Goal: Find specific page/section: Find specific page/section

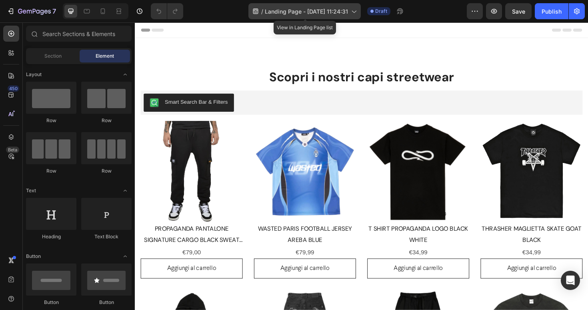
click at [291, 10] on span "Landing Page - [DATE] 11:24:31" at bounding box center [306, 11] width 83 height 8
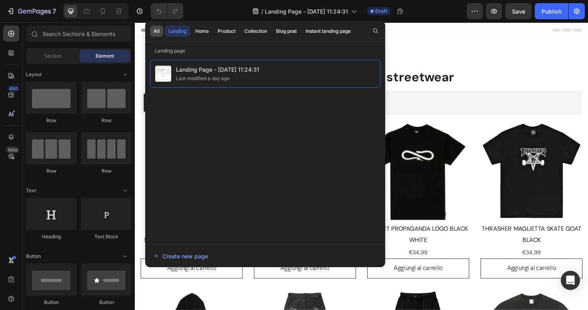
click at [160, 31] on button "All" at bounding box center [156, 31] width 13 height 11
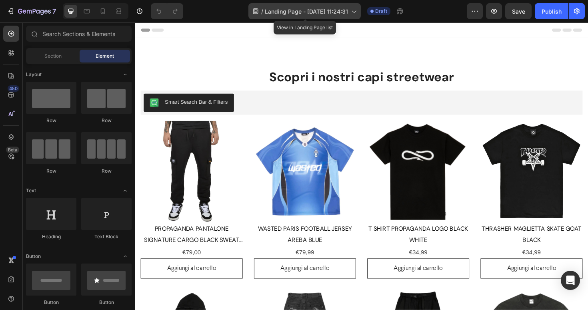
click at [348, 11] on span "Landing Page - [DATE] 11:24:31" at bounding box center [306, 11] width 83 height 8
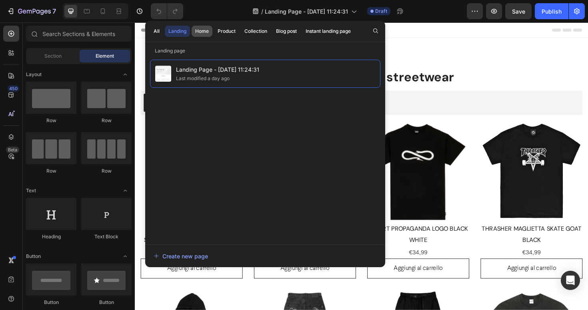
click at [214, 28] on button "Home" at bounding box center [226, 31] width 25 height 11
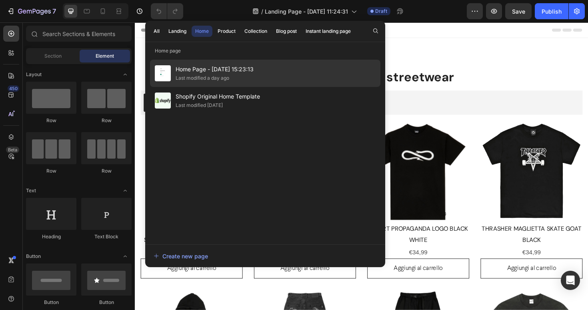
click at [203, 69] on span "Home Page - May 8, 15:23:13" at bounding box center [215, 69] width 78 height 10
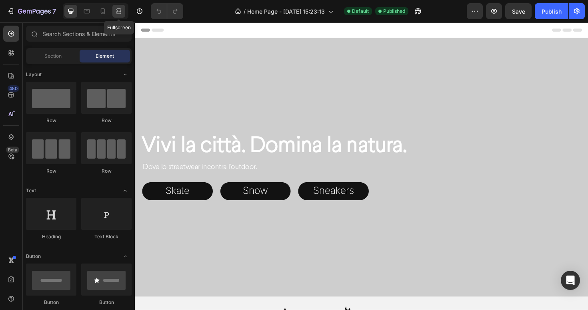
click at [122, 12] on icon at bounding box center [119, 11] width 8 height 8
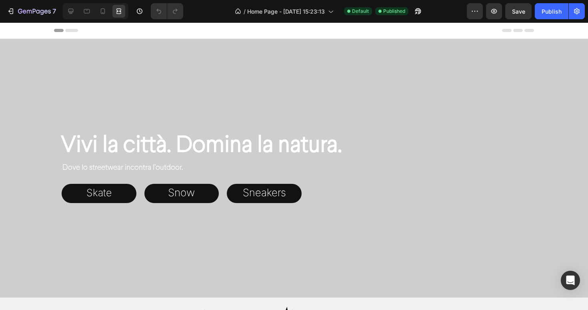
click at [493, 14] on icon "button" at bounding box center [494, 11] width 8 height 8
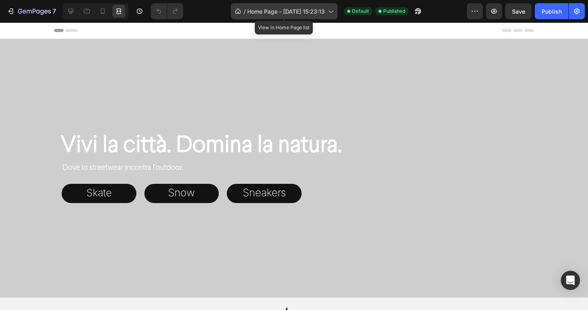
click at [275, 12] on span "Home Page - [DATE] 15:23:13" at bounding box center [286, 11] width 78 height 8
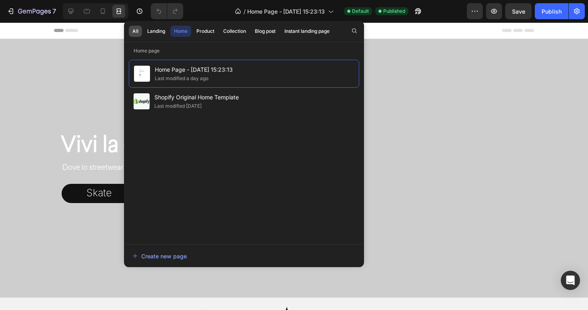
click at [136, 31] on div "All" at bounding box center [135, 31] width 6 height 7
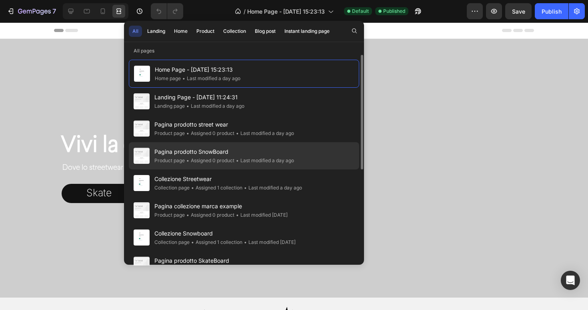
click at [222, 160] on div "• Assigned 0 product" at bounding box center [210, 161] width 50 height 8
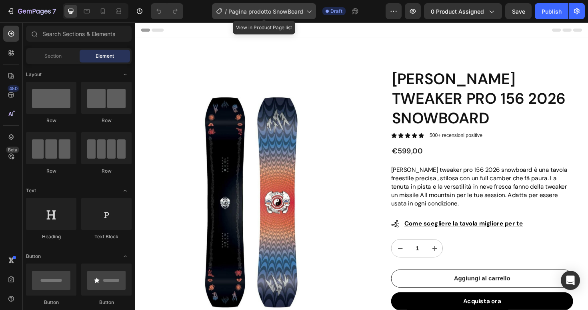
click at [307, 11] on icon at bounding box center [309, 11] width 8 height 8
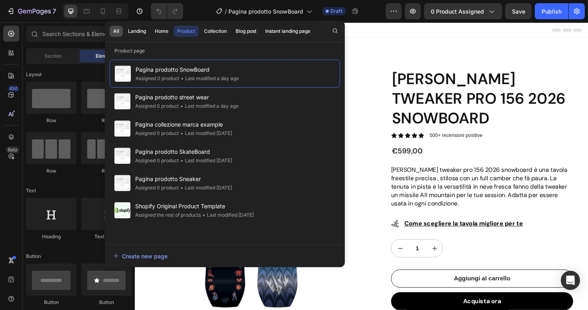
click at [118, 32] on div "All" at bounding box center [116, 31] width 6 height 7
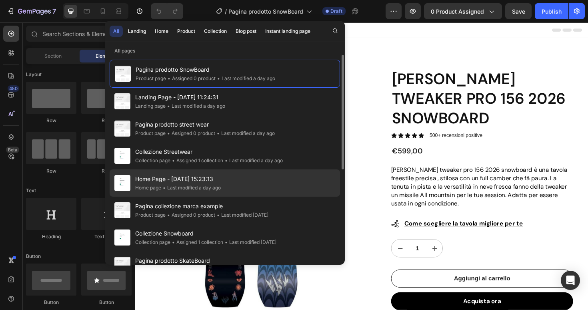
scroll to position [3, 0]
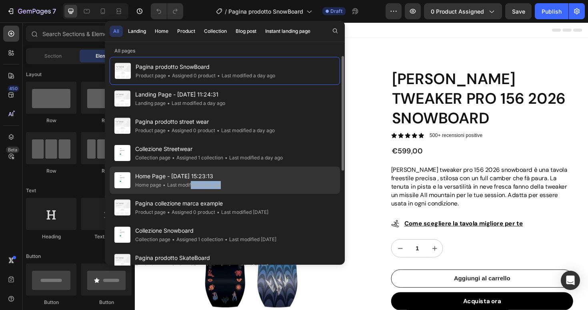
click at [191, 187] on div "• Last modified a day ago" at bounding box center [191, 185] width 60 height 8
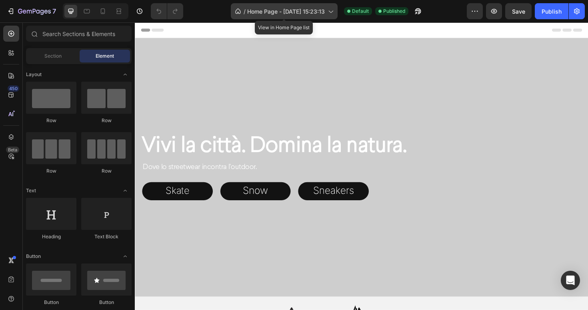
click at [281, 14] on span "Home Page - [DATE] 15:23:13" at bounding box center [286, 11] width 78 height 8
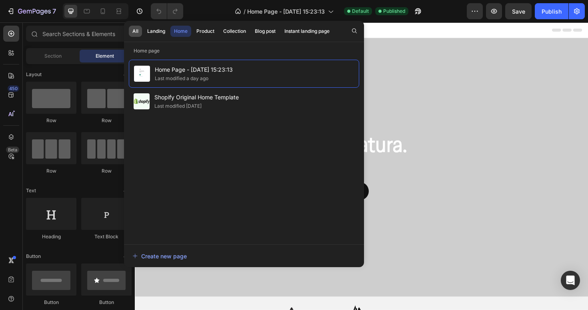
click at [136, 30] on div "All" at bounding box center [135, 31] width 6 height 7
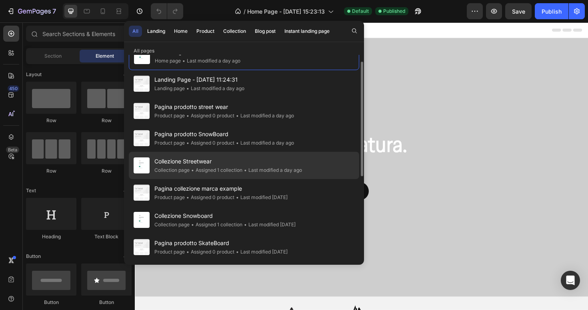
scroll to position [20, 0]
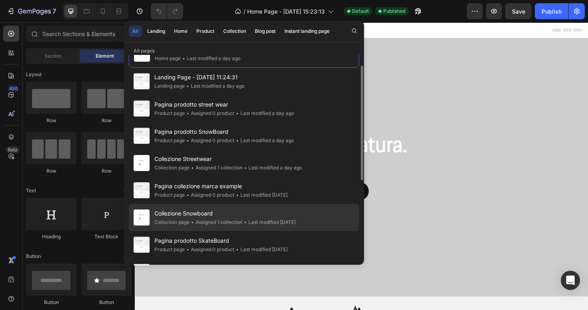
click at [187, 213] on span "Collezione Snowboard" at bounding box center [225, 214] width 141 height 10
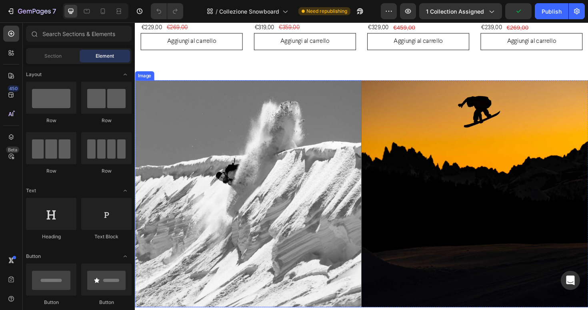
scroll to position [1758, 0]
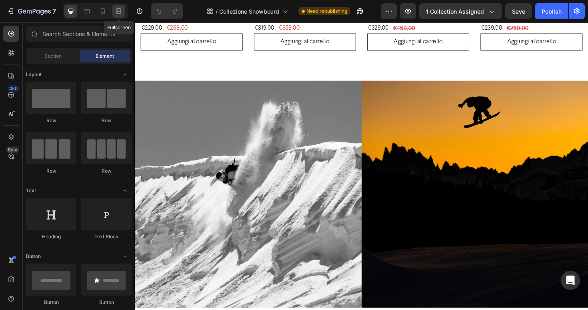
click at [116, 13] on icon at bounding box center [119, 11] width 8 height 8
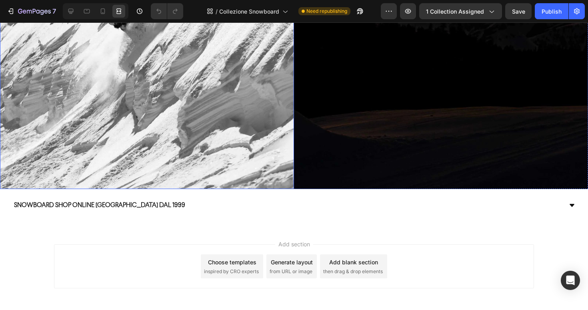
scroll to position [1954, 0]
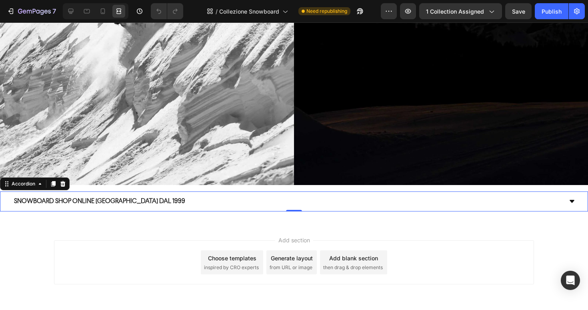
click at [565, 201] on div "SNOWBOARD SHOP ONLINE MILANO DAL 1999" at bounding box center [294, 201] width 582 height 20
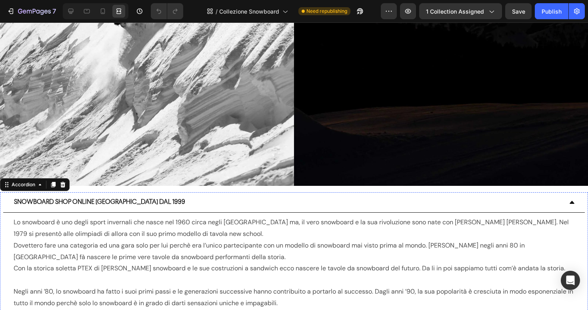
scroll to position [1890, 0]
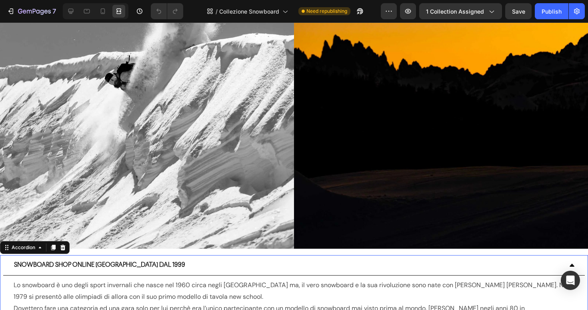
click at [572, 263] on icon at bounding box center [572, 265] width 6 height 6
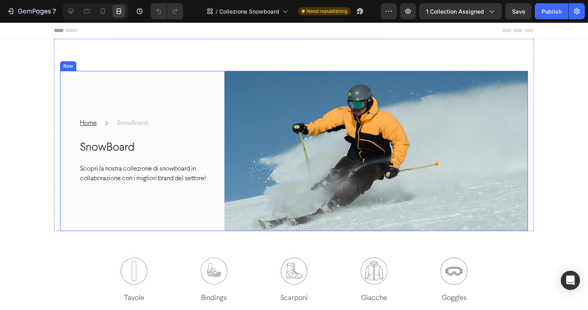
scroll to position [0, 0]
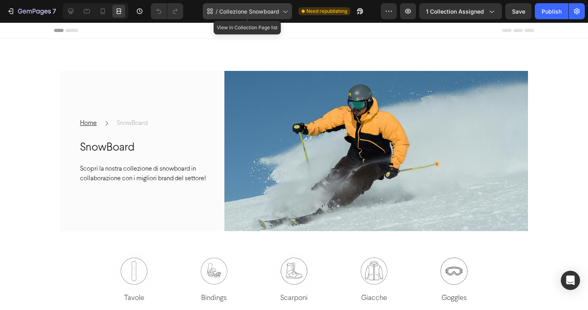
click at [247, 12] on span "Collezione Snowboard" at bounding box center [249, 11] width 60 height 8
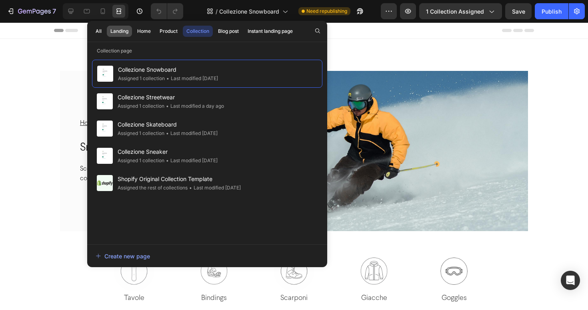
click at [126, 33] on div "Landing" at bounding box center [119, 31] width 18 height 7
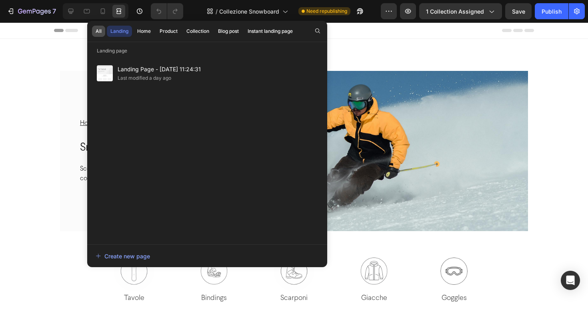
click at [103, 31] on button "All" at bounding box center [98, 31] width 13 height 11
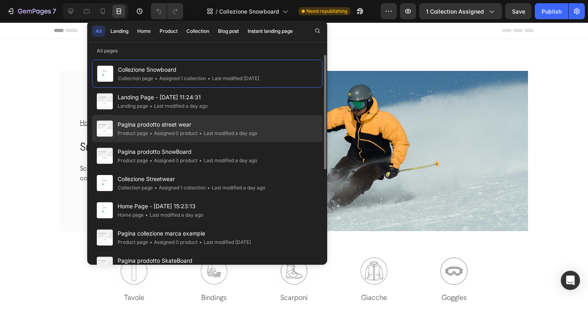
click at [162, 135] on div "• Assigned 0 product" at bounding box center [173, 133] width 50 height 8
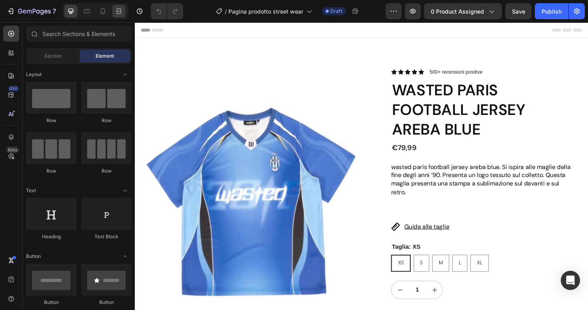
click at [119, 12] on icon at bounding box center [120, 11] width 2 height 2
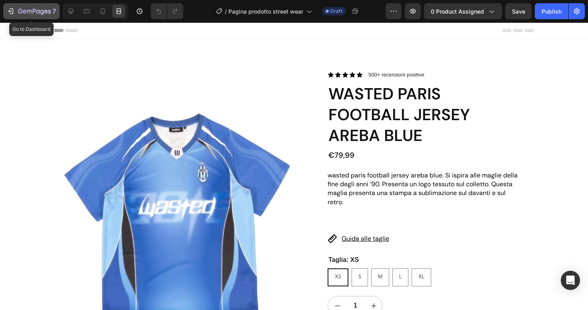
click at [51, 14] on div "7" at bounding box center [37, 11] width 38 height 10
